Goal: Navigation & Orientation: Find specific page/section

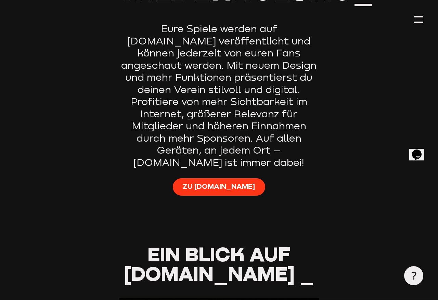
scroll to position [424, 0]
click at [225, 182] on span "Zu [DOMAIN_NAME]" at bounding box center [219, 187] width 72 height 10
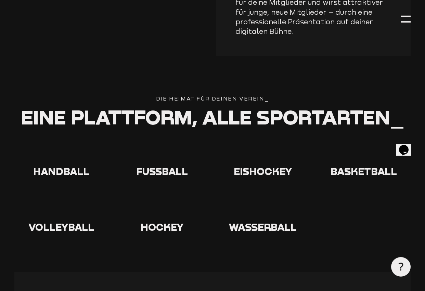
scroll to position [1173, 0]
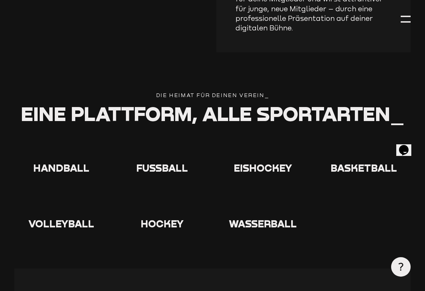
click at [151, 138] on use at bounding box center [151, 138] width 0 height 0
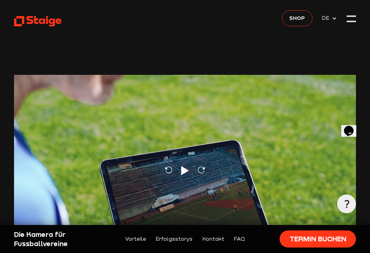
click at [350, 17] on div at bounding box center [350, 18] width 9 height 9
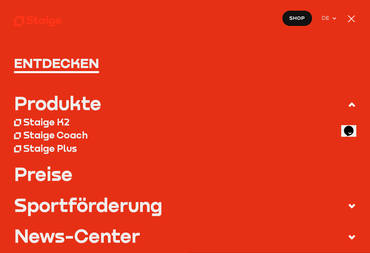
click at [353, 16] on div at bounding box center [350, 18] width 9 height 9
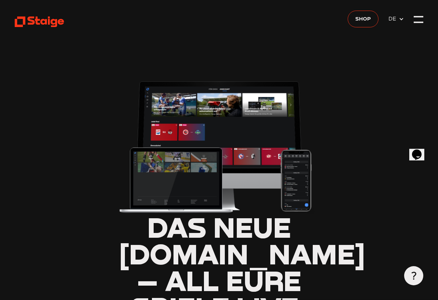
click at [423, 17] on div at bounding box center [419, 20] width 10 height 10
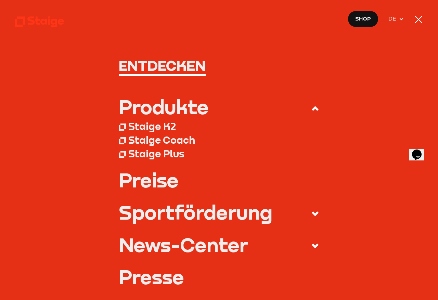
click at [403, 22] on icon at bounding box center [401, 18] width 5 height 5
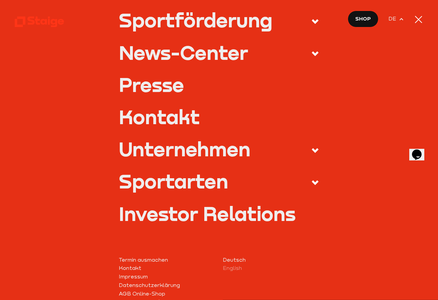
scroll to position [194, 0]
